Goal: Transaction & Acquisition: Obtain resource

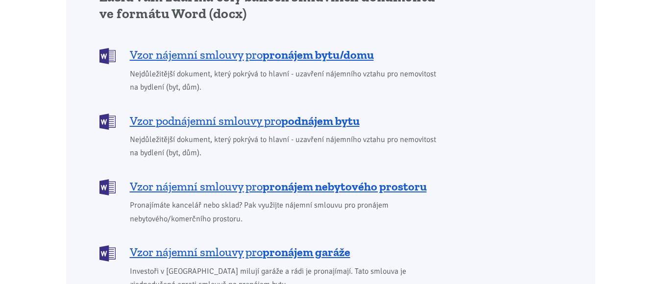
scroll to position [833, 0]
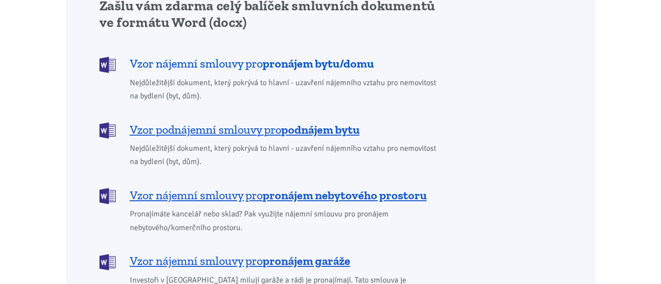
click at [236, 56] on span "Vzor nájemní smlouvy pro pronájem bytu/domu" at bounding box center [252, 64] width 244 height 16
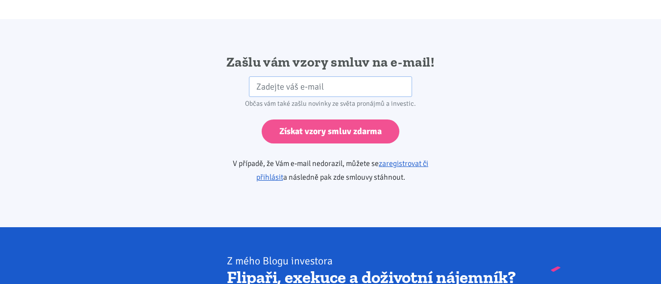
scroll to position [1637, 0]
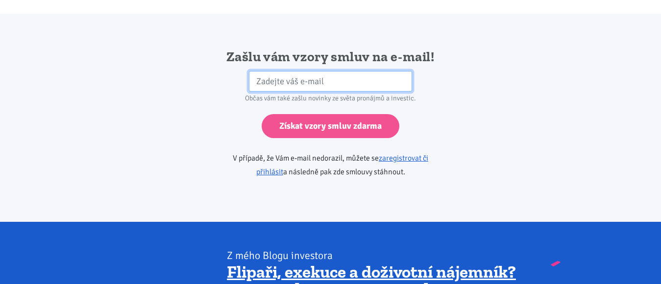
click at [269, 71] on input "email" at bounding box center [330, 81] width 163 height 21
type input "[PERSON_NAME][EMAIL_ADDRESS][DOMAIN_NAME]"
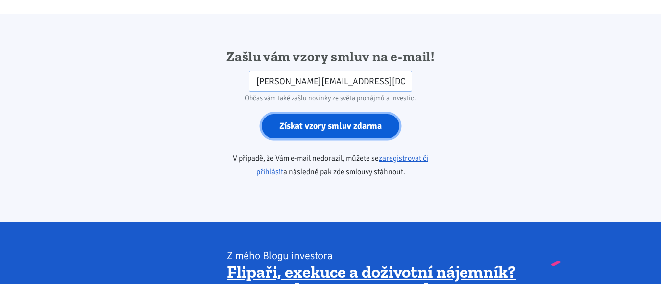
click at [325, 114] on input "Získat vzory smluv zdarma" at bounding box center [331, 126] width 138 height 24
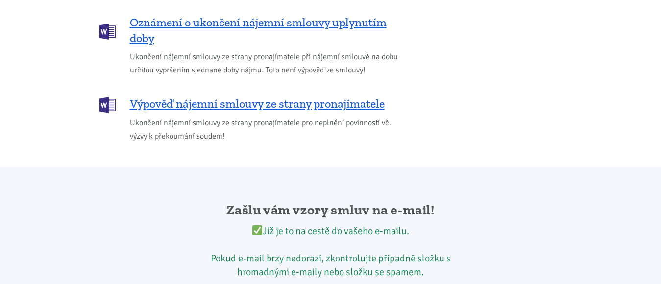
scroll to position [1430, 0]
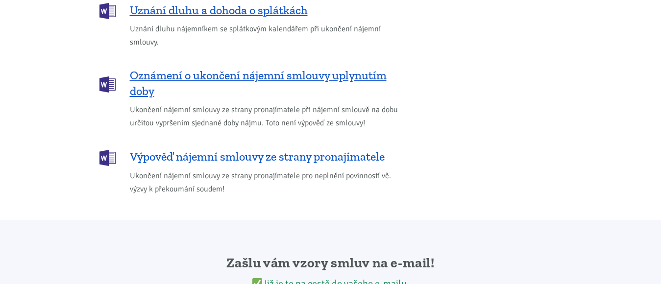
click at [297, 149] on span "Výpověď nájemní smlouvy ze strany pronajímatele" at bounding box center [257, 157] width 255 height 16
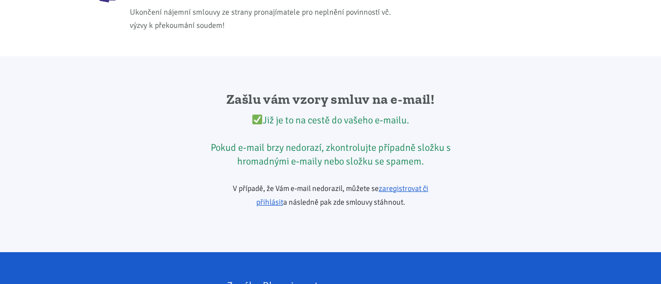
scroll to position [1637, 0]
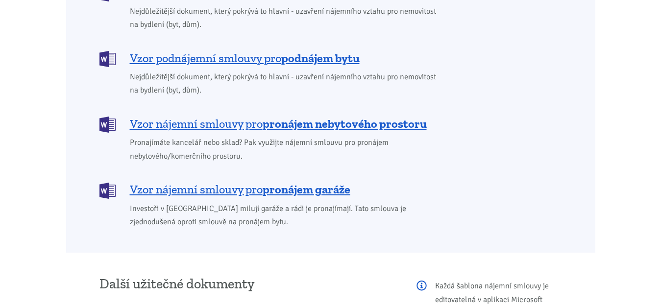
scroll to position [882, 0]
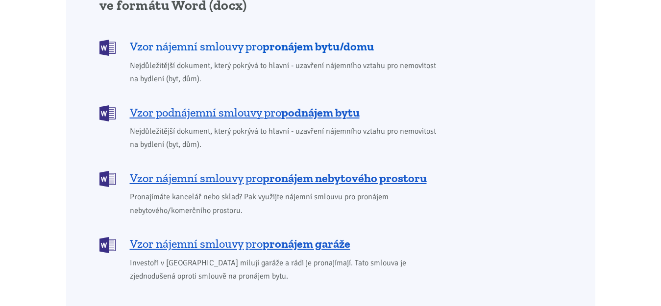
click at [242, 39] on span "Vzor nájemní smlouvy pro pronájem bytu/domu" at bounding box center [252, 47] width 244 height 16
